Goal: Check status: Check status

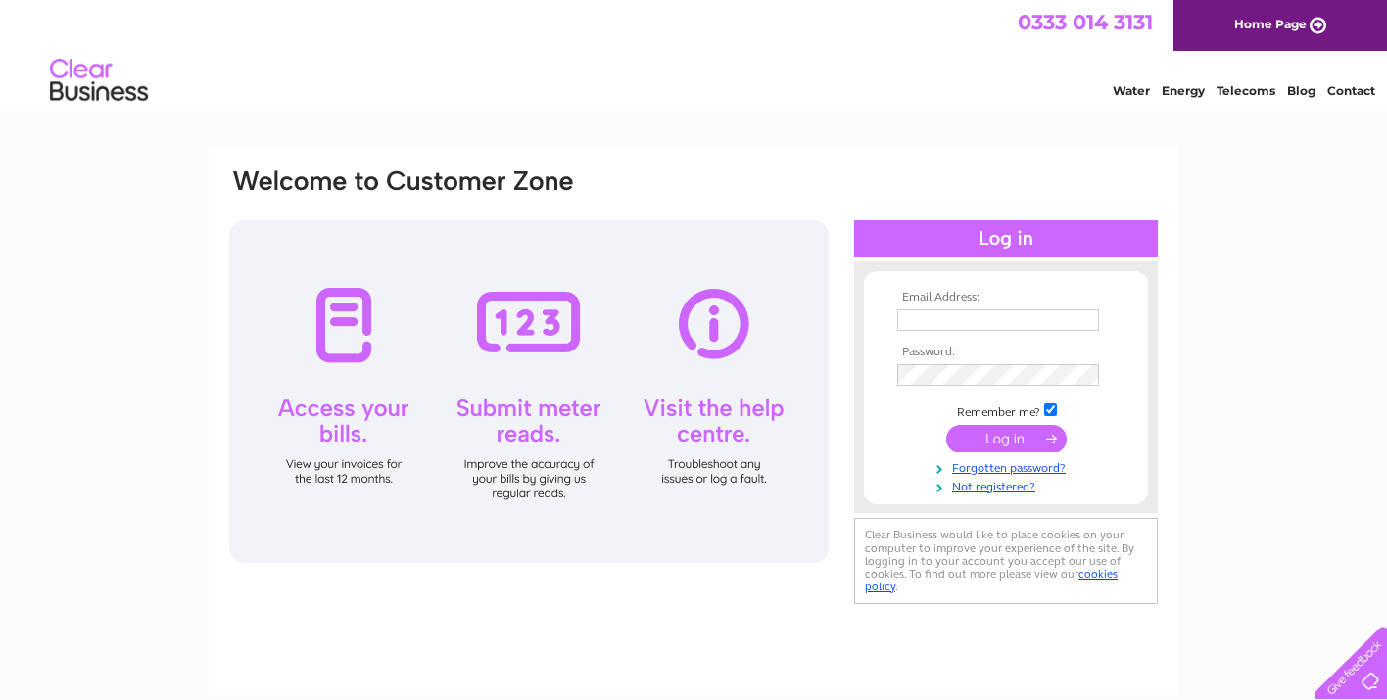
type input "hair@sloanshairdressers.co.uk"
click at [1024, 431] on input "submit" at bounding box center [1006, 438] width 120 height 27
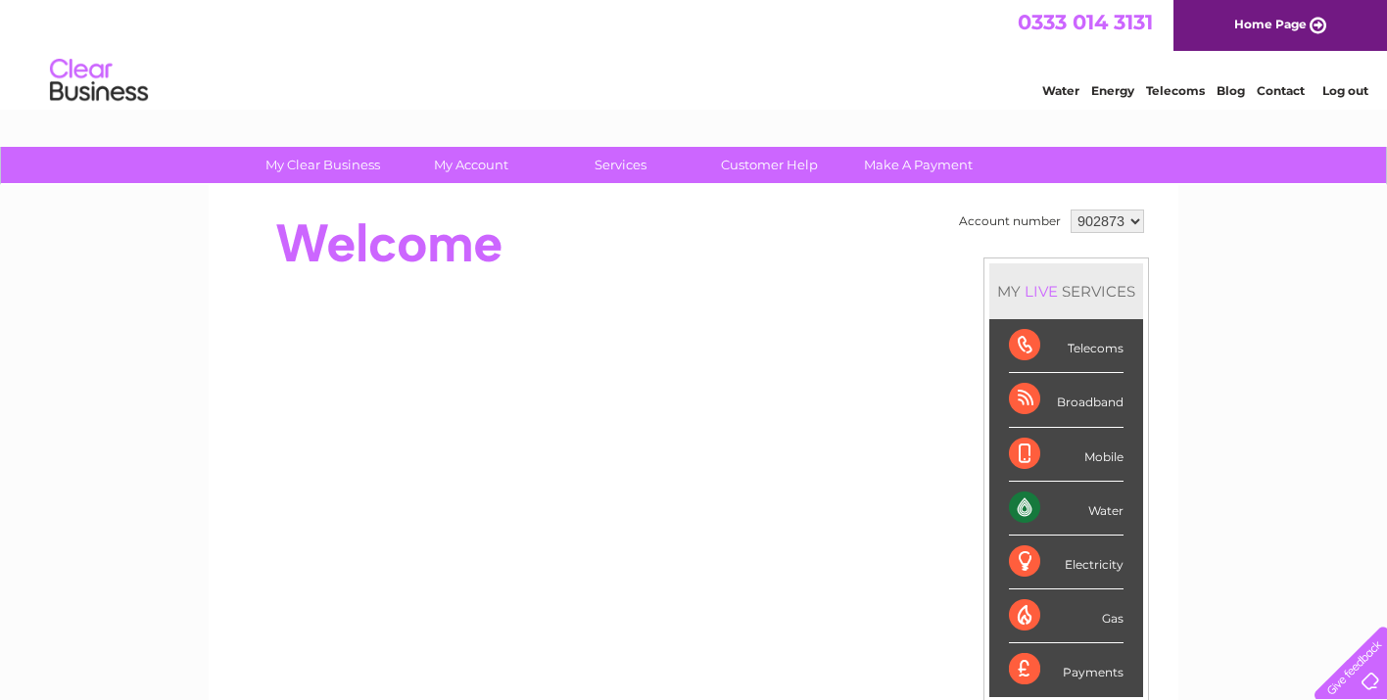
click at [1089, 508] on div "Water" at bounding box center [1066, 509] width 115 height 54
click at [1019, 515] on div "Water" at bounding box center [1066, 509] width 115 height 54
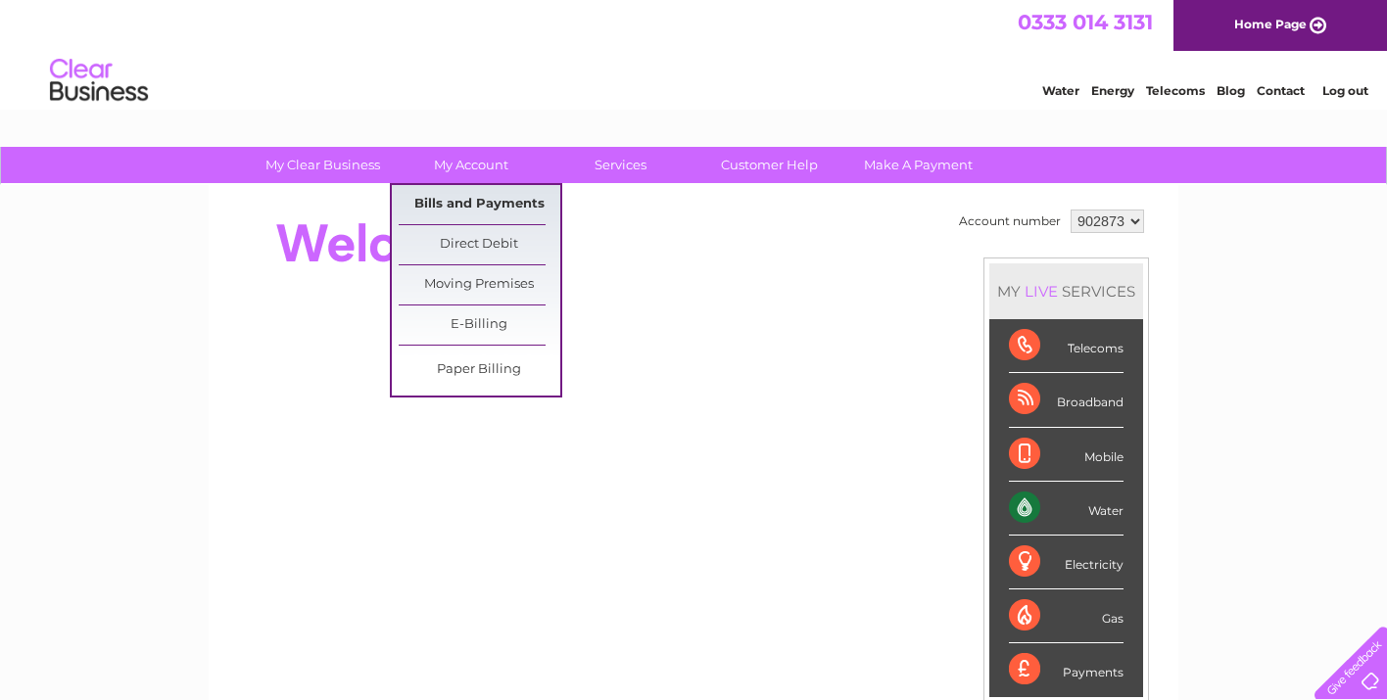
click at [498, 204] on link "Bills and Payments" at bounding box center [480, 204] width 162 height 39
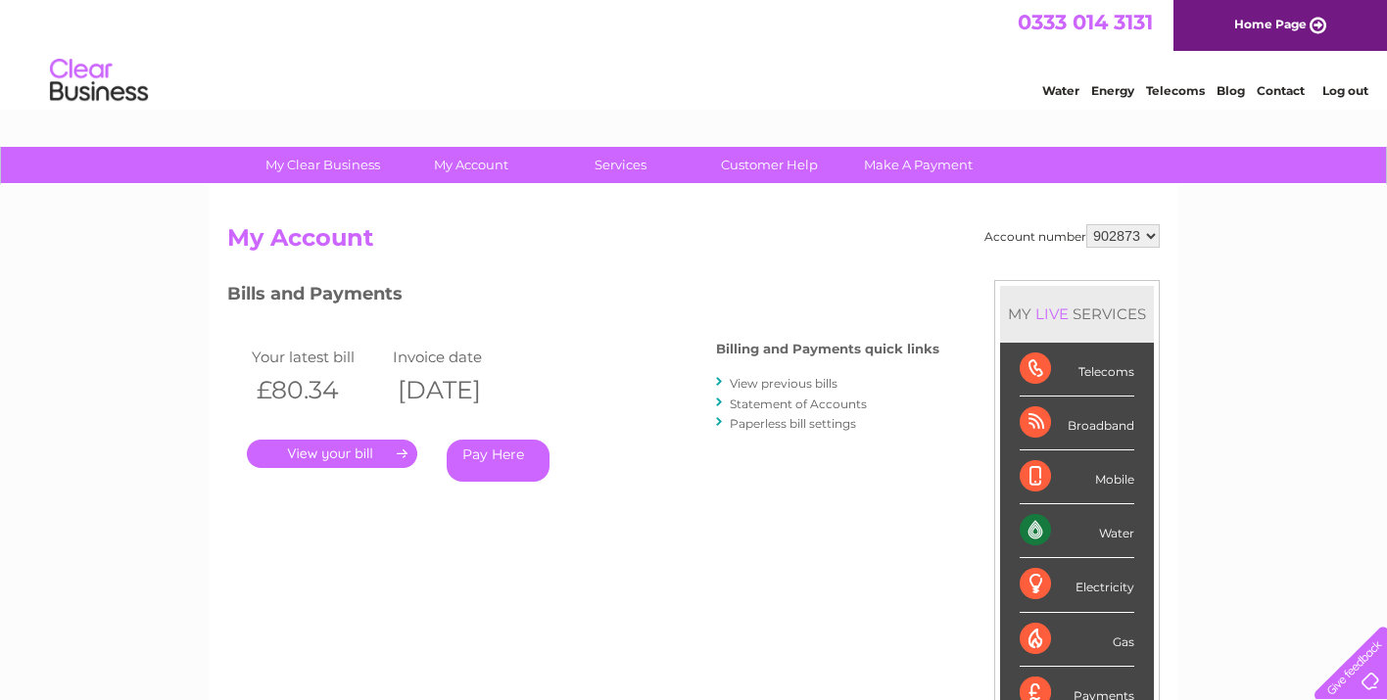
click at [348, 451] on link "." at bounding box center [332, 454] width 170 height 28
